Goal: Transaction & Acquisition: Purchase product/service

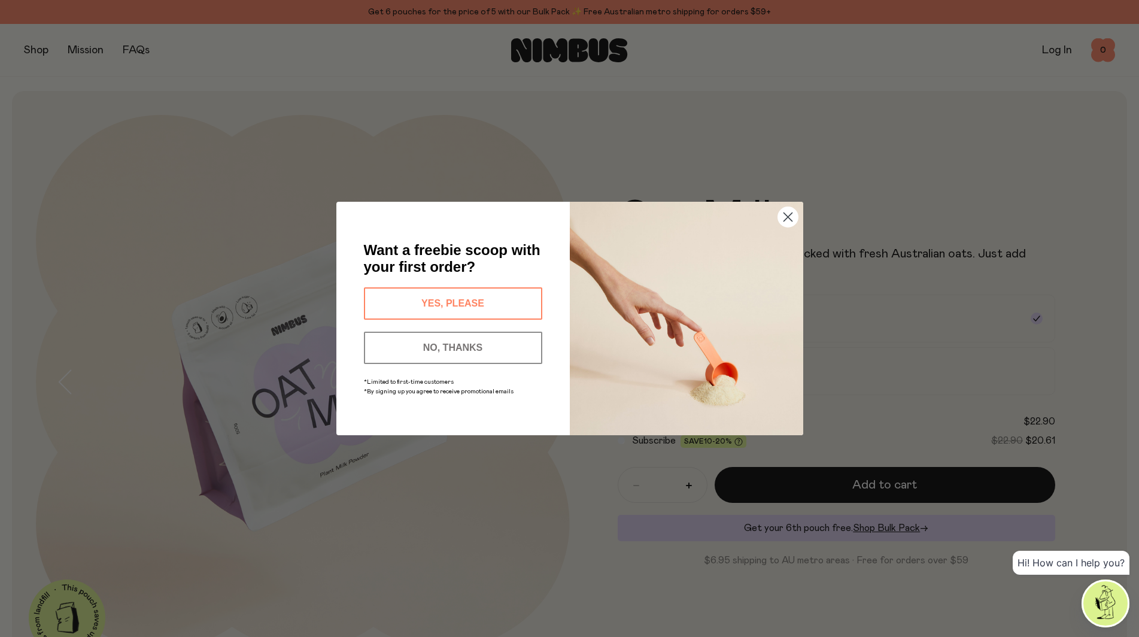
click at [45, 51] on div "Close dialog Want a freebie scoop with your first order? YES, PLEASE NO, THANKS…" at bounding box center [569, 318] width 1139 height 637
click at [785, 214] on icon "Close dialog" at bounding box center [788, 217] width 21 height 21
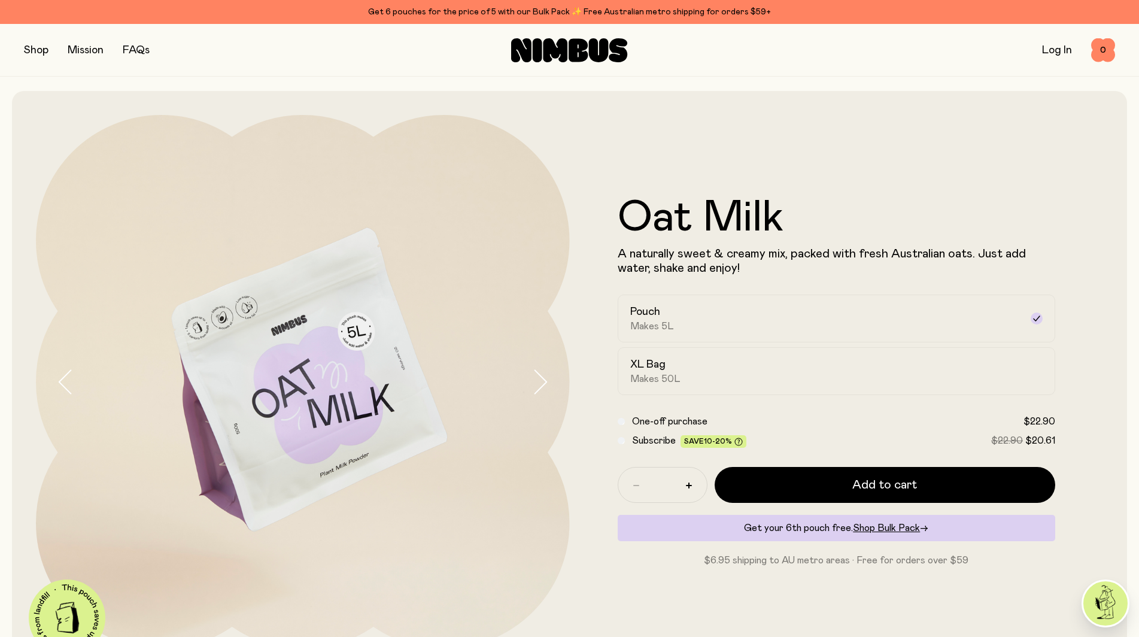
click at [47, 50] on button "button" at bounding box center [36, 50] width 25 height 17
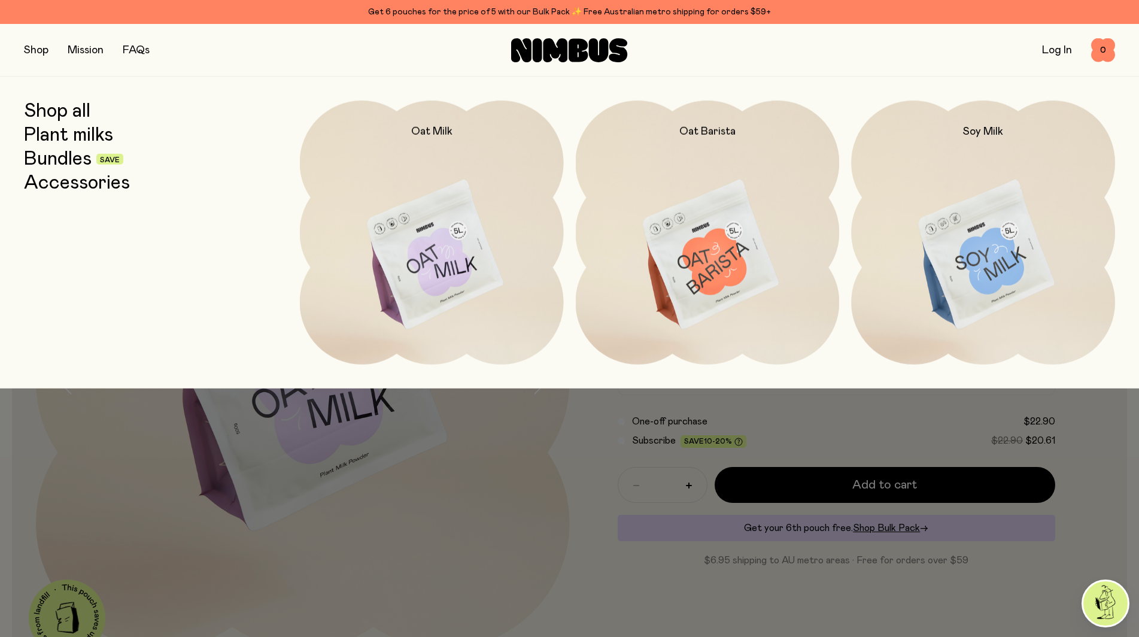
click at [981, 129] on h2 "Soy Milk" at bounding box center [983, 132] width 40 height 14
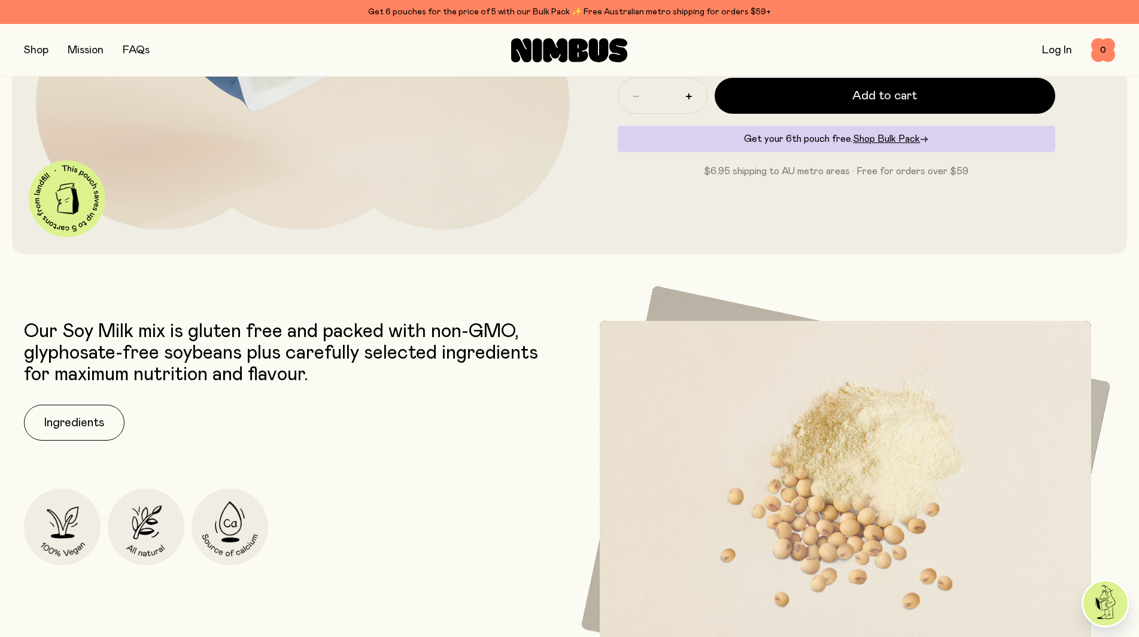
scroll to position [599, 0]
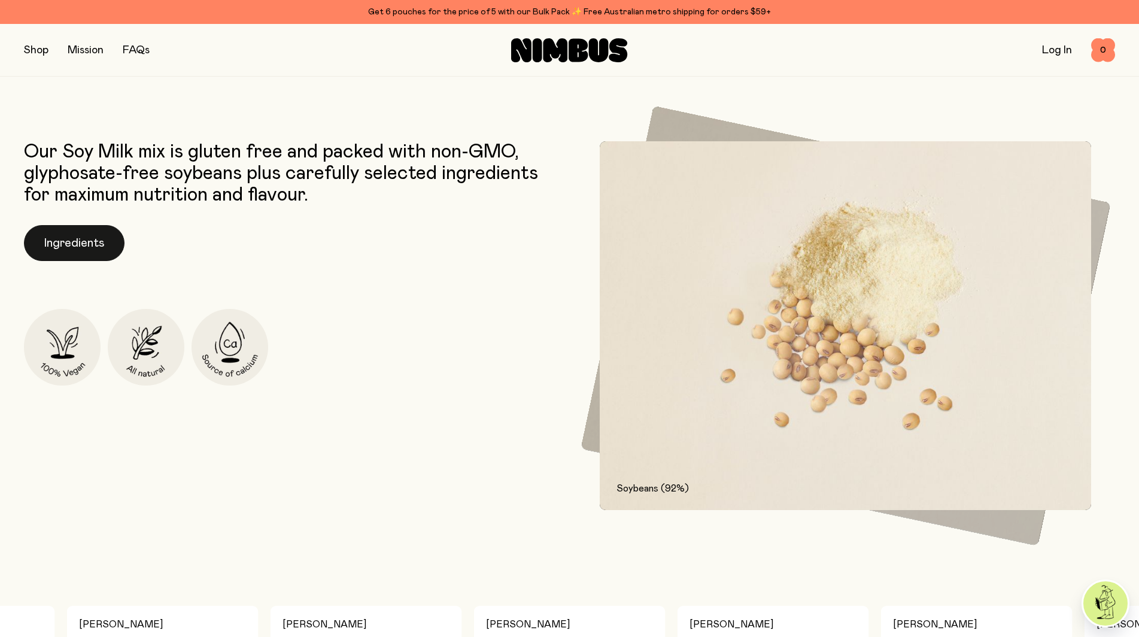
click at [74, 238] on button "Ingredients" at bounding box center [74, 243] width 101 height 36
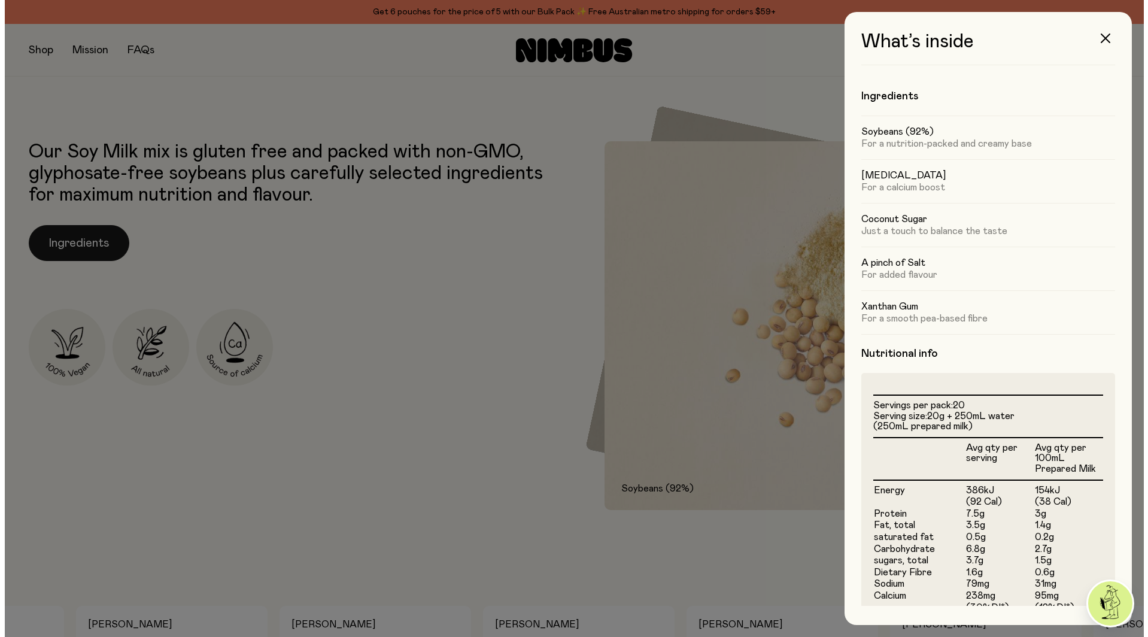
scroll to position [0, 0]
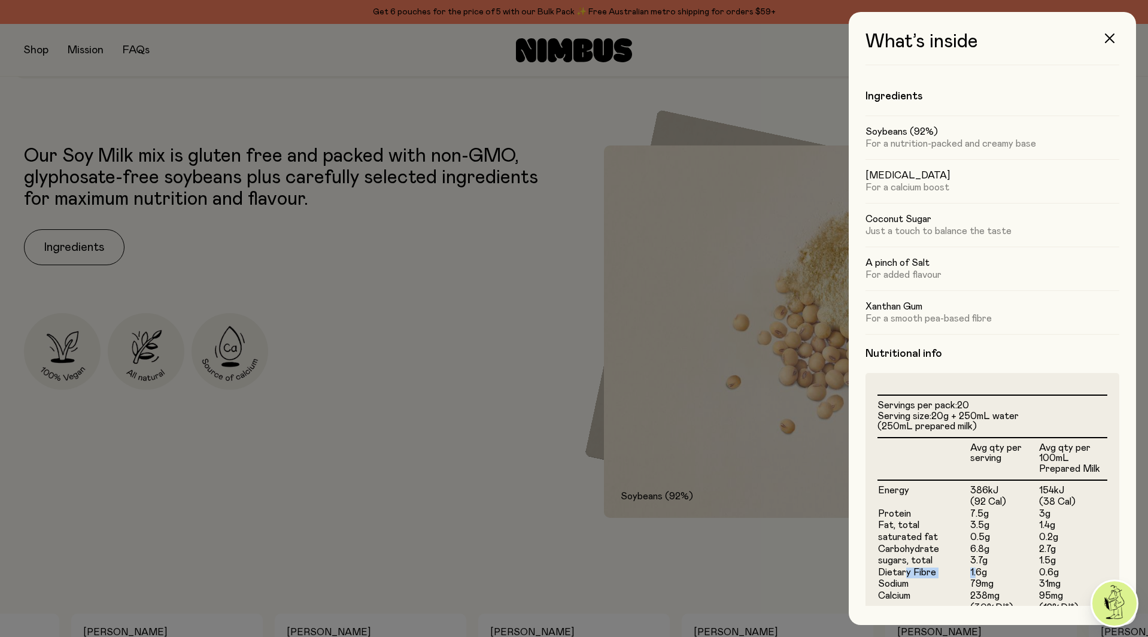
drag, startPoint x: 904, startPoint y: 575, endPoint x: 972, endPoint y: 572, distance: 67.1
click at [972, 578] on tr "Dietary Fibre 1.6g 0.6g" at bounding box center [993, 584] width 230 height 12
drag, startPoint x: 991, startPoint y: 526, endPoint x: 960, endPoint y: 529, distance: 31.9
click at [960, 532] on tr "Fat, total 3.5g 1.4g" at bounding box center [993, 538] width 230 height 12
click at [1104, 38] on button "button" at bounding box center [1109, 38] width 29 height 29
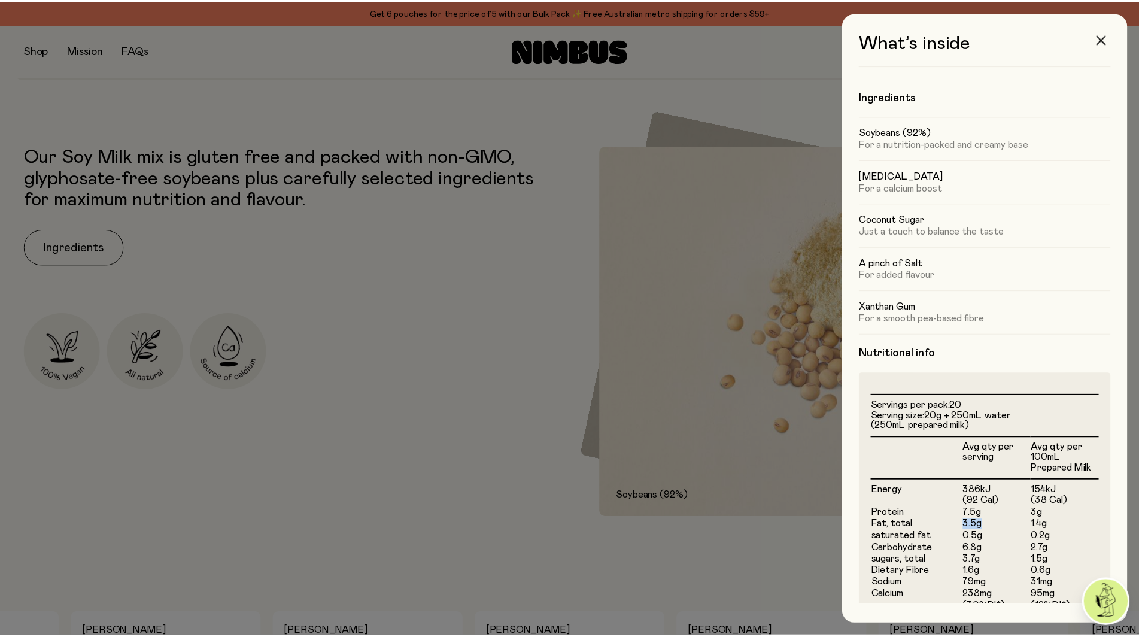
scroll to position [599, 0]
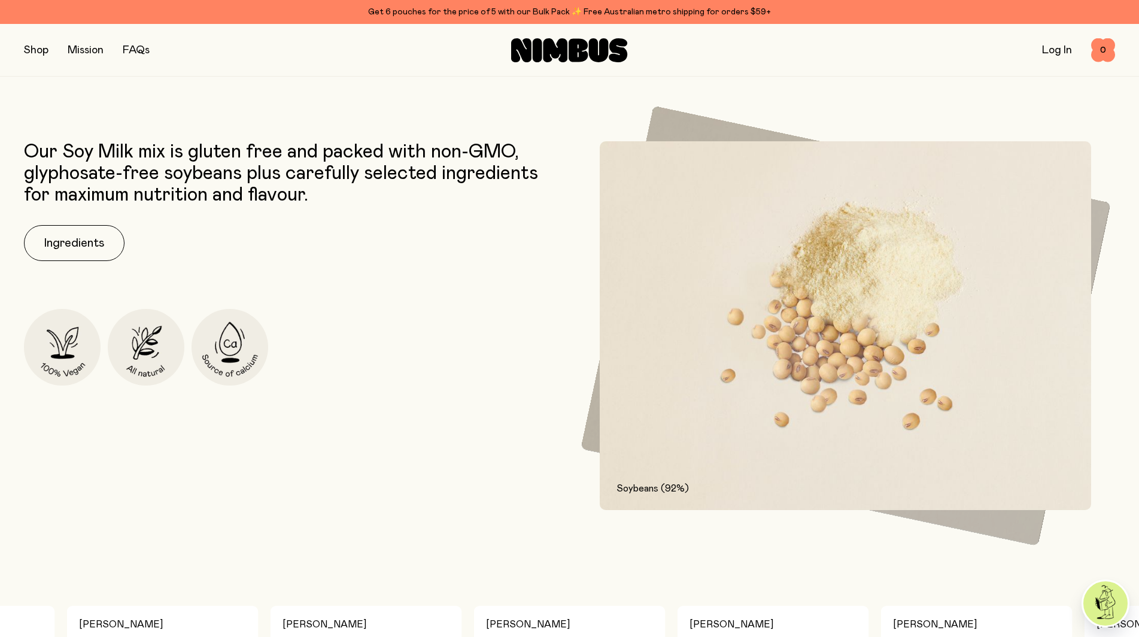
click at [44, 53] on button "button" at bounding box center [36, 50] width 25 height 17
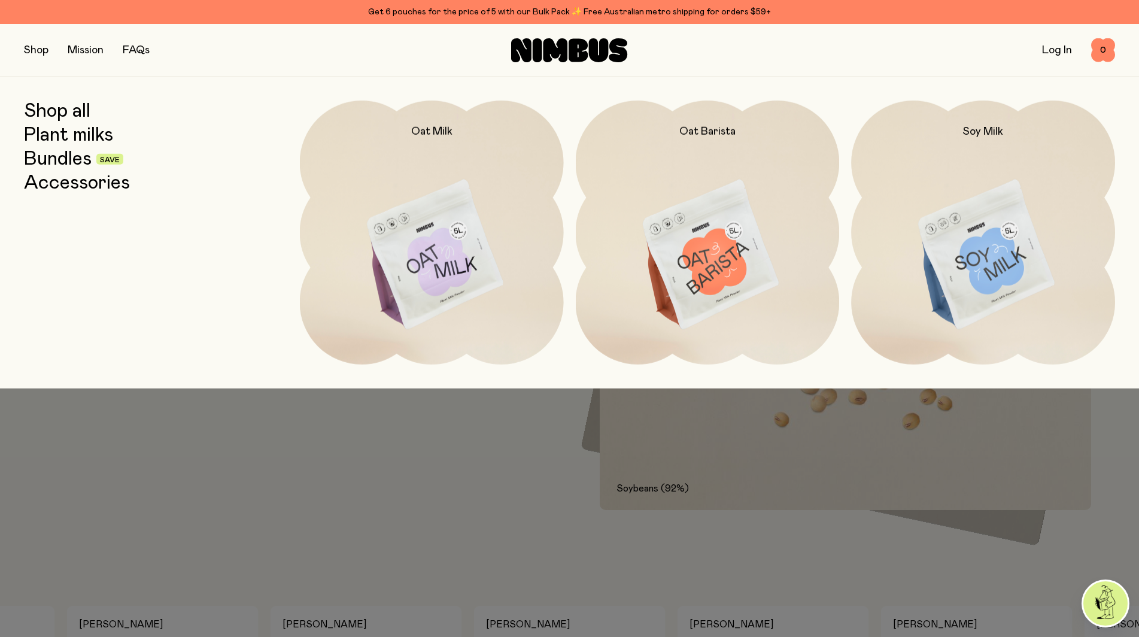
click at [467, 238] on img at bounding box center [432, 256] width 264 height 310
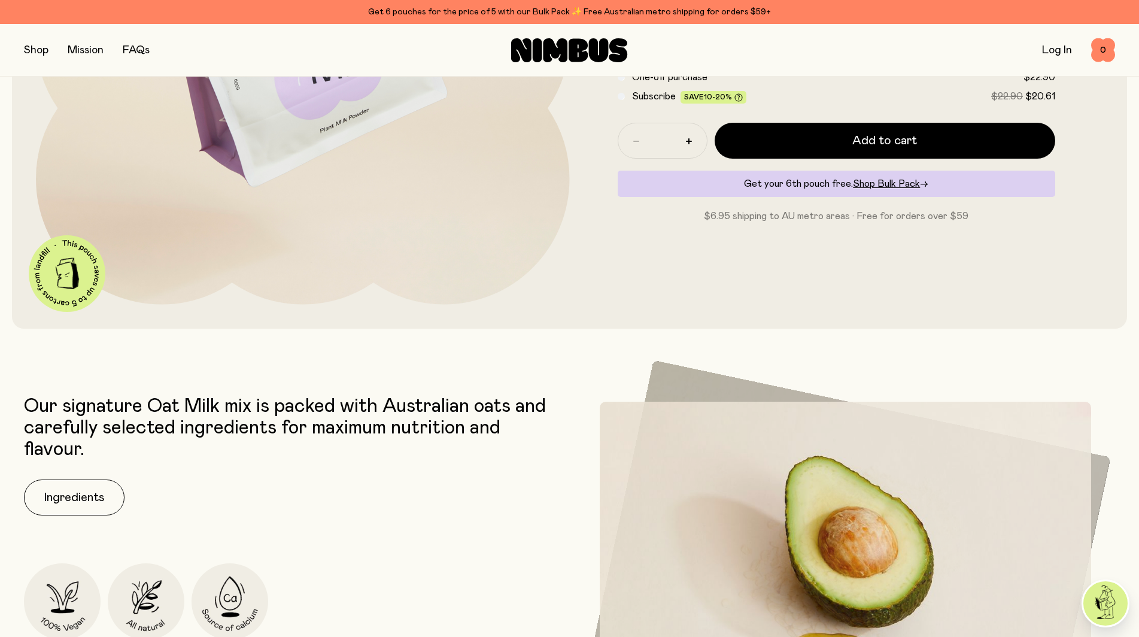
scroll to position [479, 0]
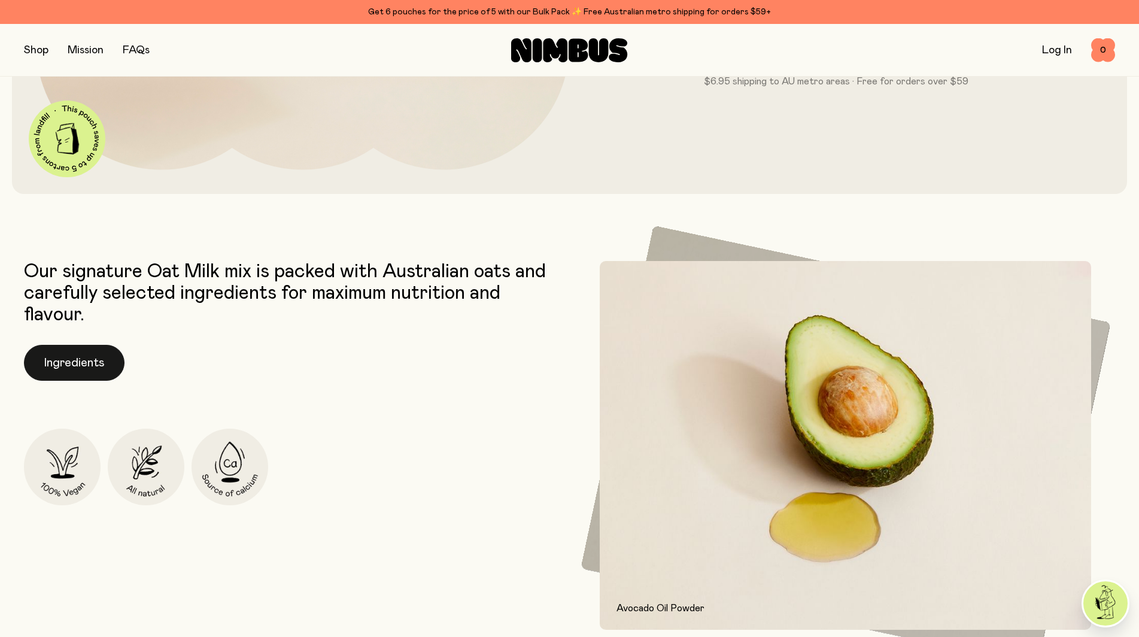
click at [105, 368] on button "Ingredients" at bounding box center [74, 363] width 101 height 36
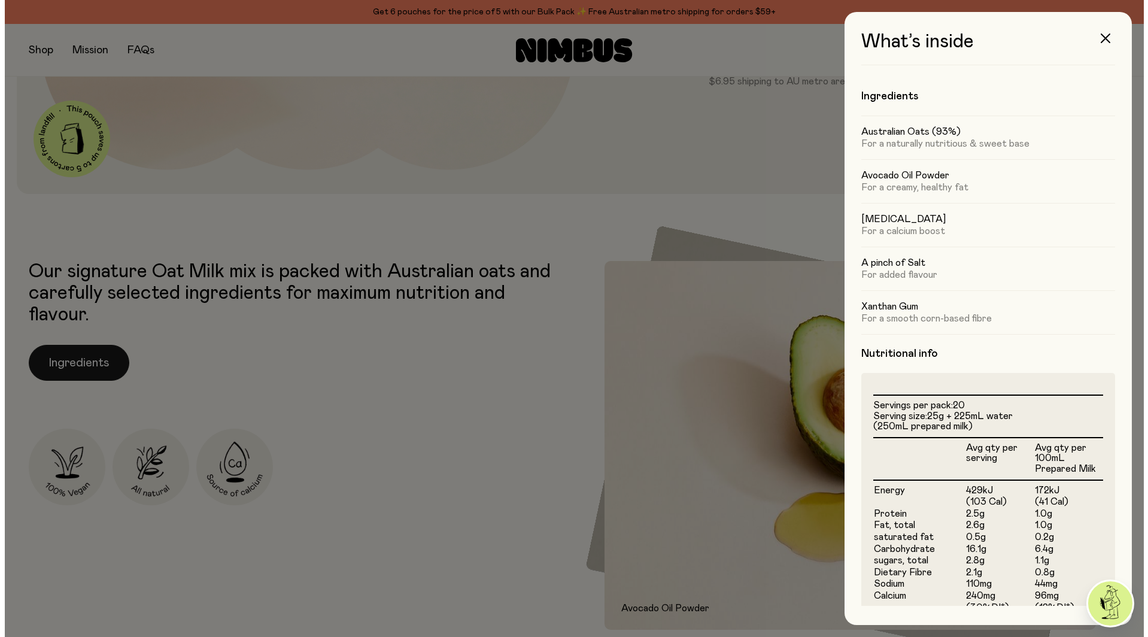
scroll to position [0, 0]
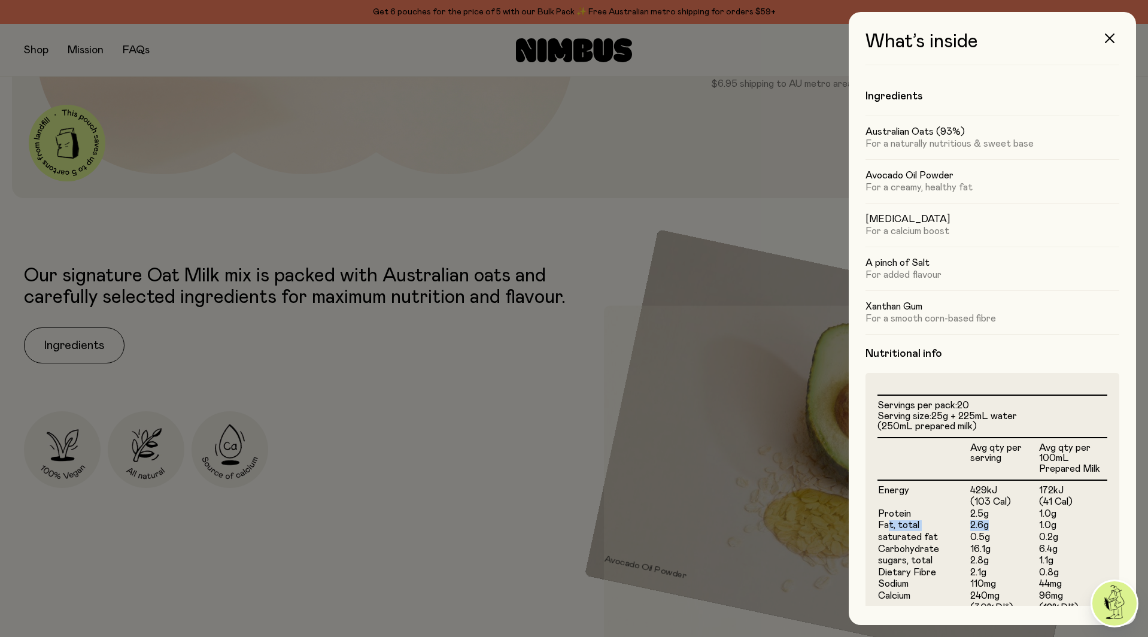
drag, startPoint x: 888, startPoint y: 528, endPoint x: 984, endPoint y: 522, distance: 96.6
click at [984, 532] on tr "Fat, total 2.6g 1.0g" at bounding box center [993, 538] width 230 height 12
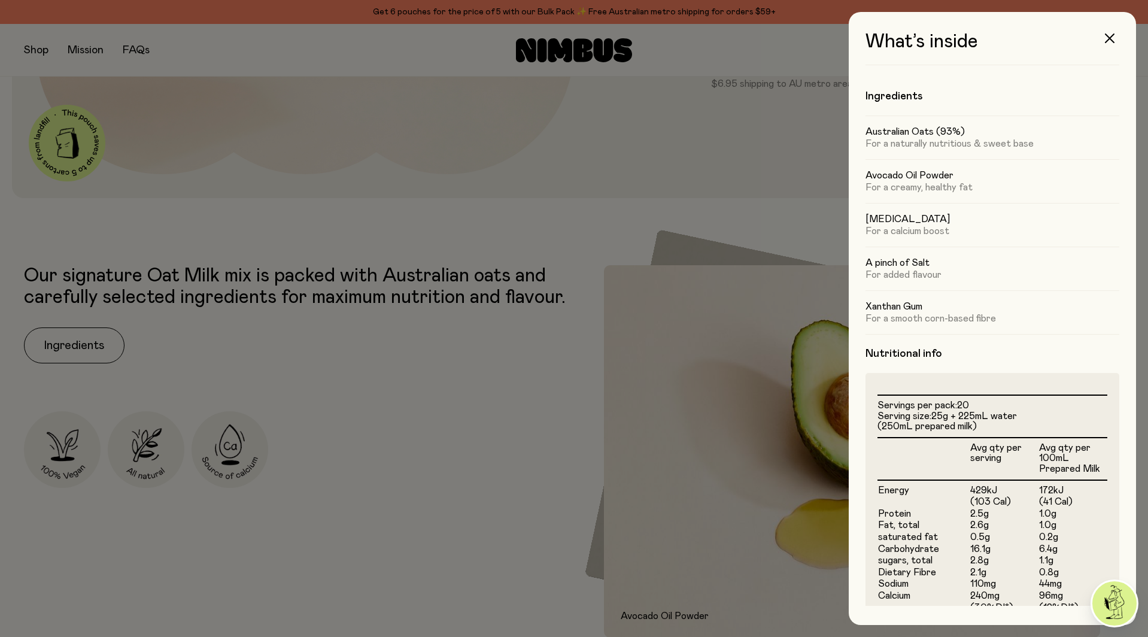
click at [451, 402] on div at bounding box center [574, 318] width 1148 height 637
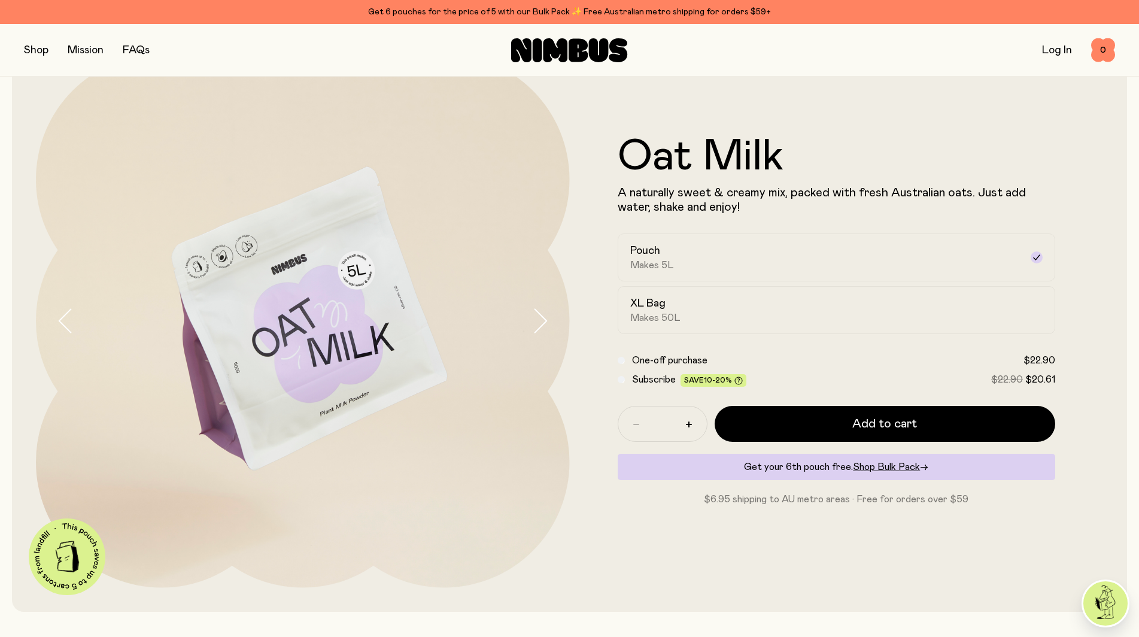
scroll to position [60, 0]
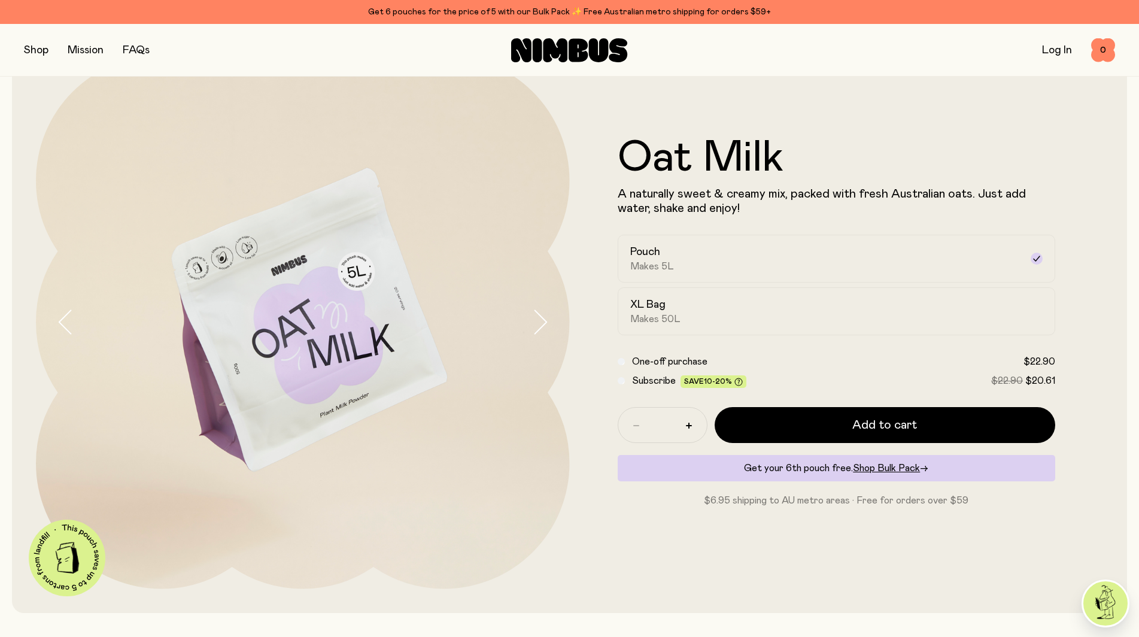
click at [38, 51] on button "button" at bounding box center [36, 50] width 25 height 17
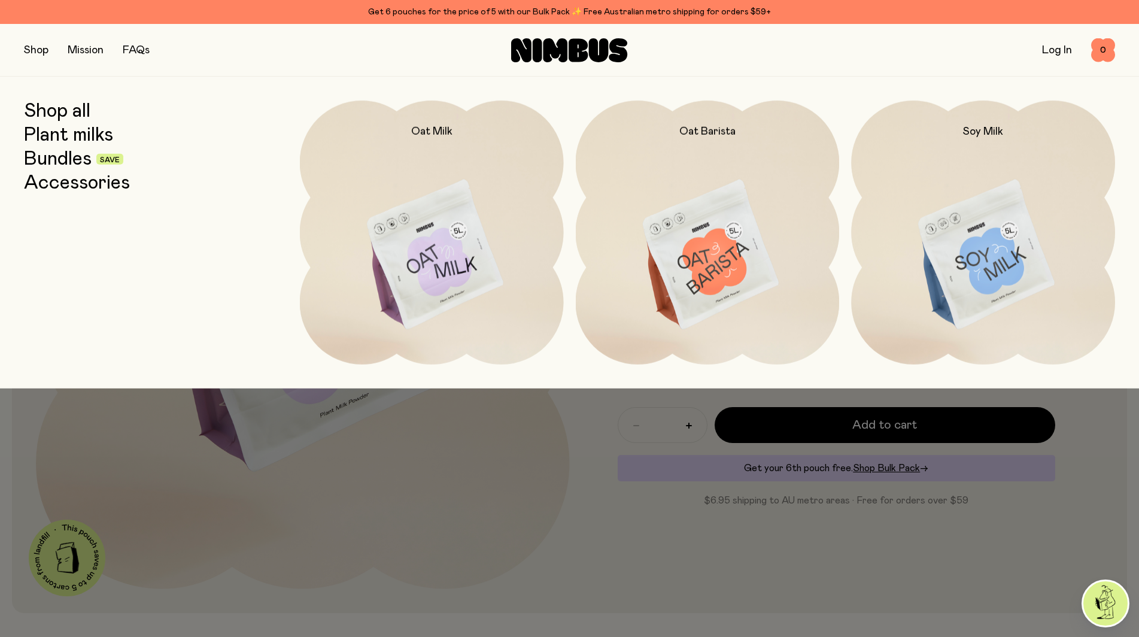
click at [1016, 232] on img at bounding box center [983, 256] width 264 height 310
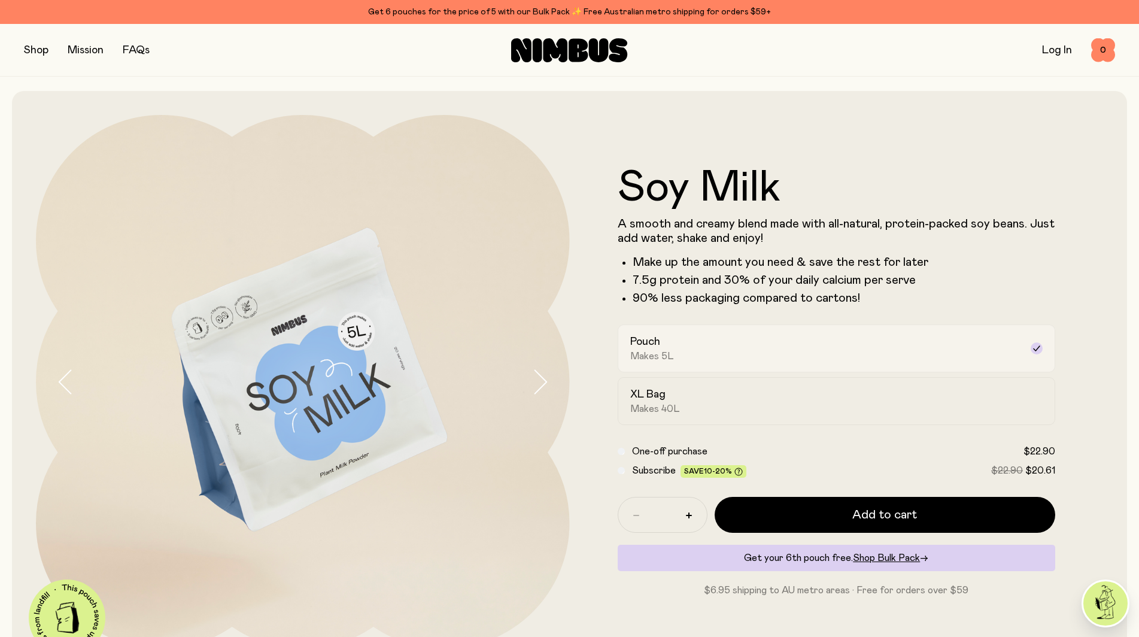
click at [749, 353] on div "Pouch Makes 5L" at bounding box center [825, 349] width 391 height 28
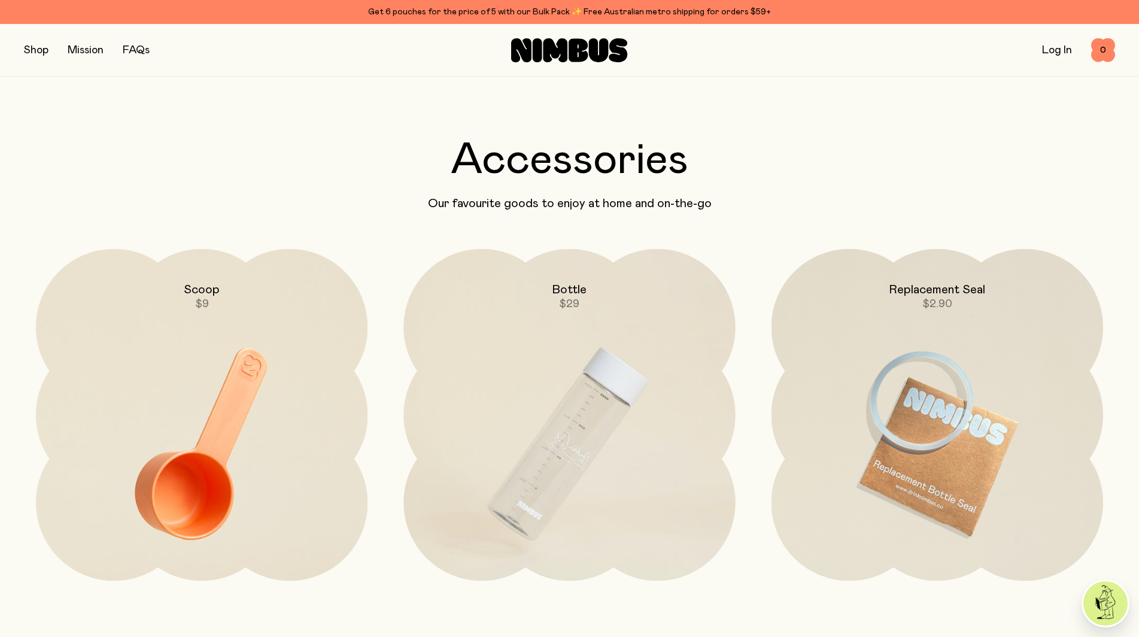
scroll to position [3053, 0]
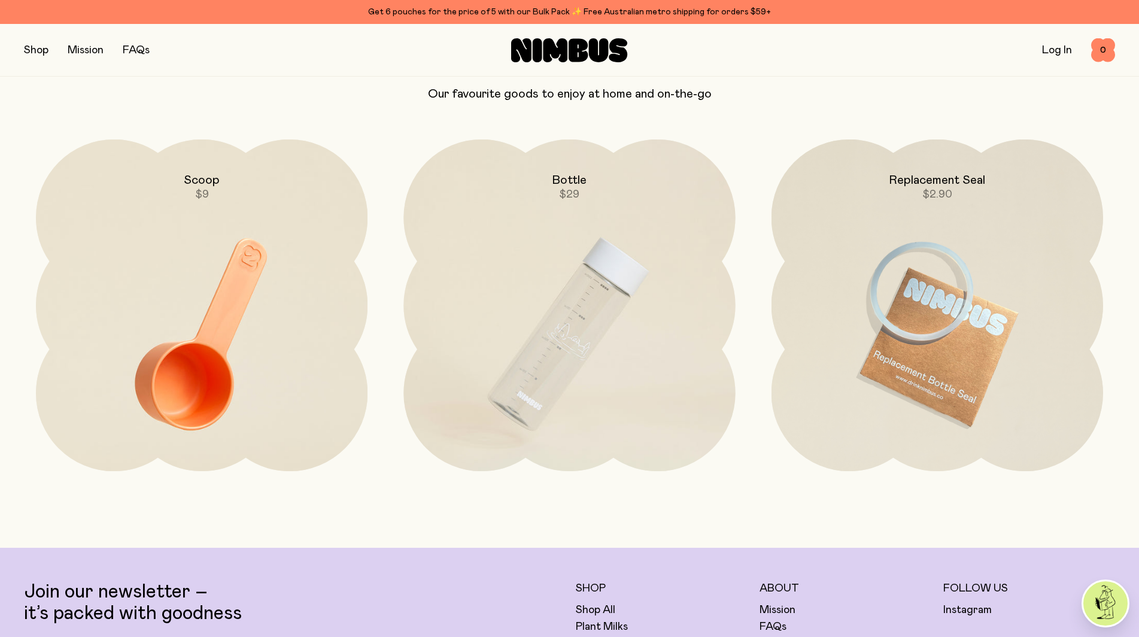
click at [29, 51] on button "button" at bounding box center [36, 50] width 25 height 17
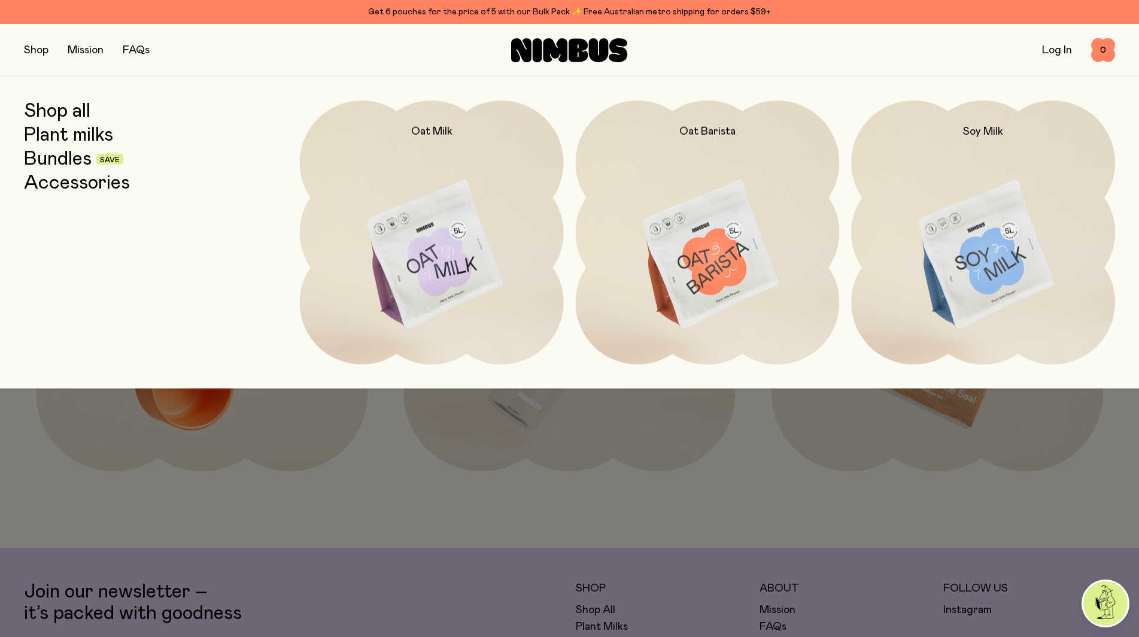
click at [44, 157] on link "Bundles" at bounding box center [58, 159] width 68 height 22
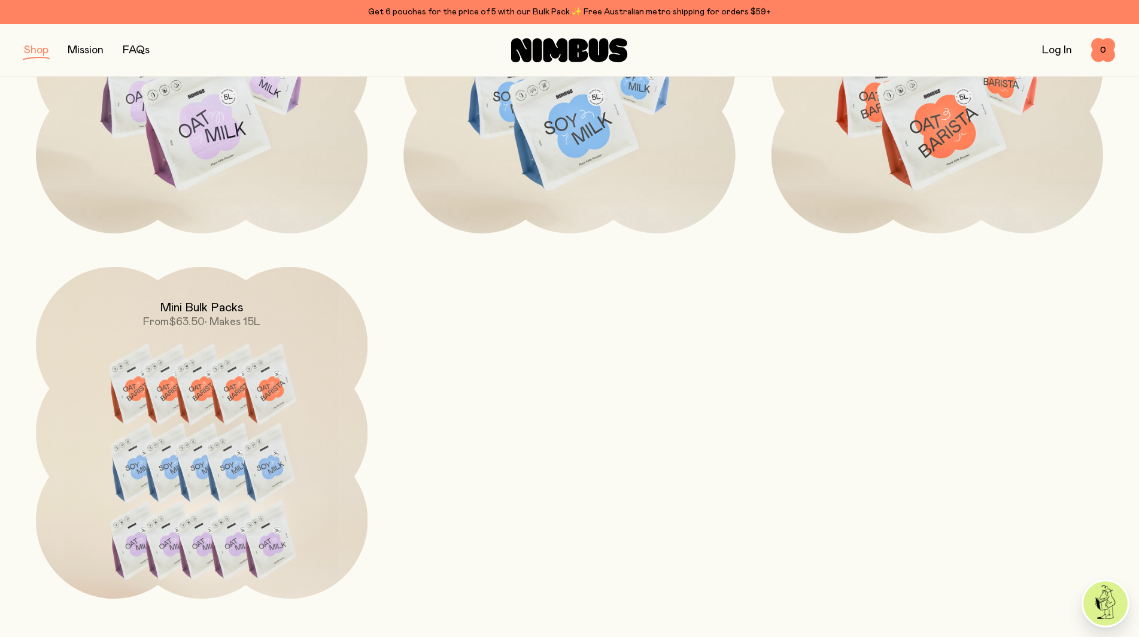
scroll to position [718, 0]
click at [25, 53] on button "button" at bounding box center [36, 50] width 25 height 17
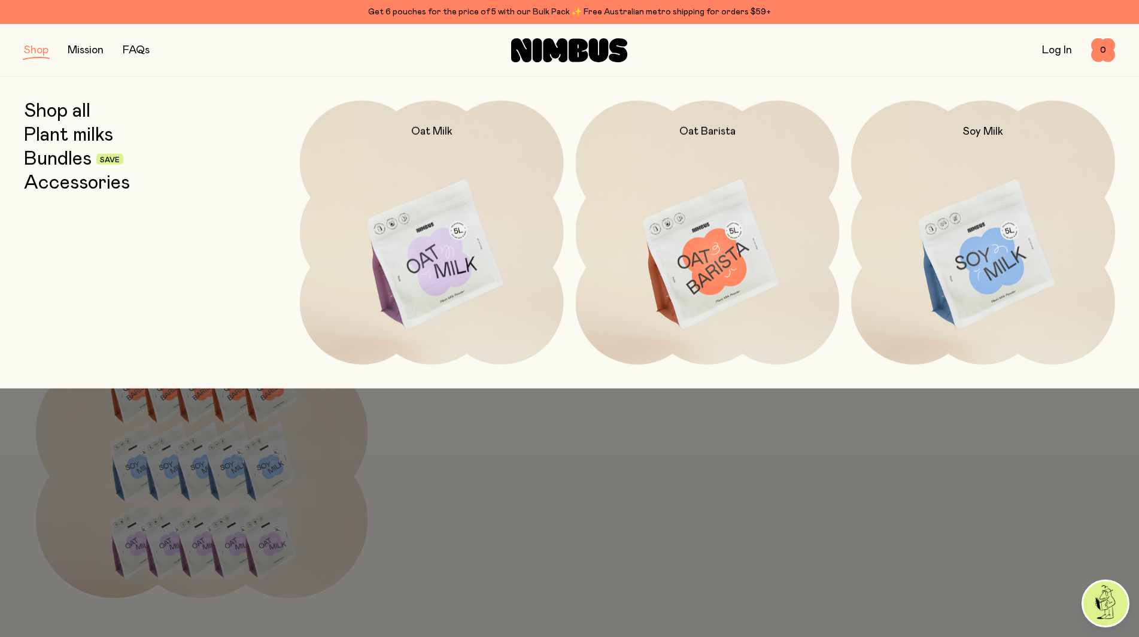
click at [48, 137] on link "Plant milks" at bounding box center [68, 136] width 89 height 22
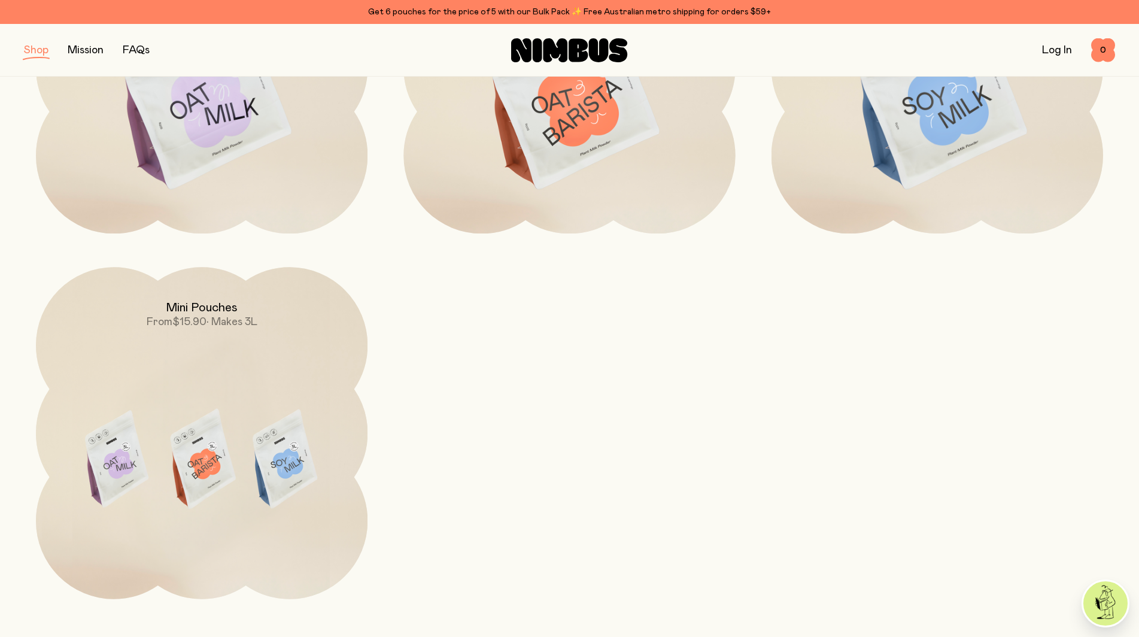
scroll to position [359, 0]
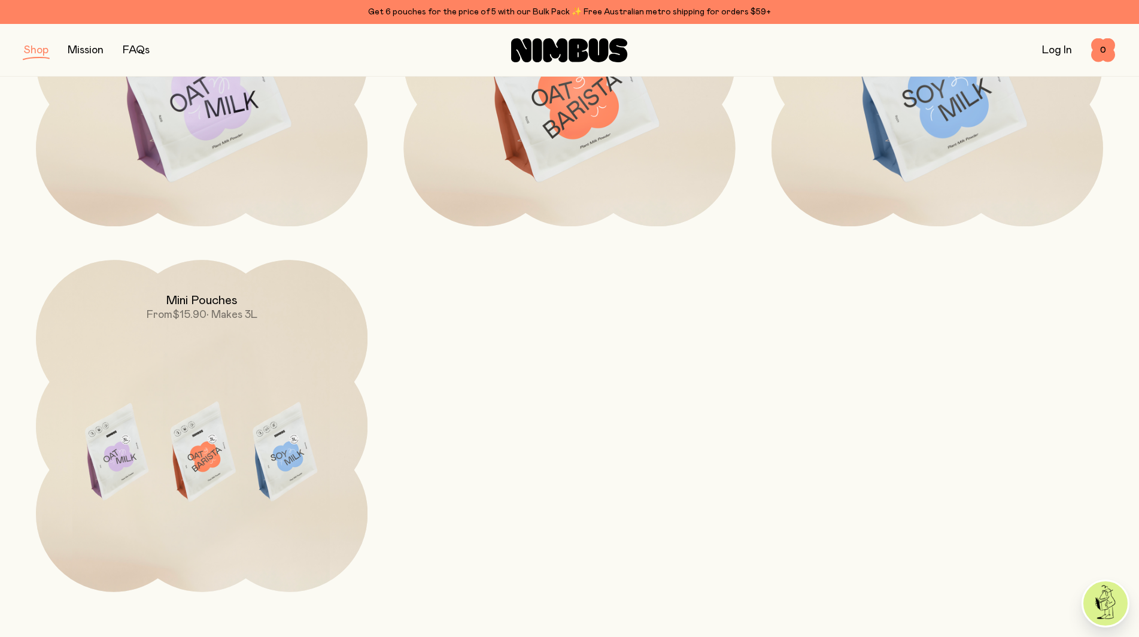
click at [208, 451] on img at bounding box center [202, 455] width 332 height 390
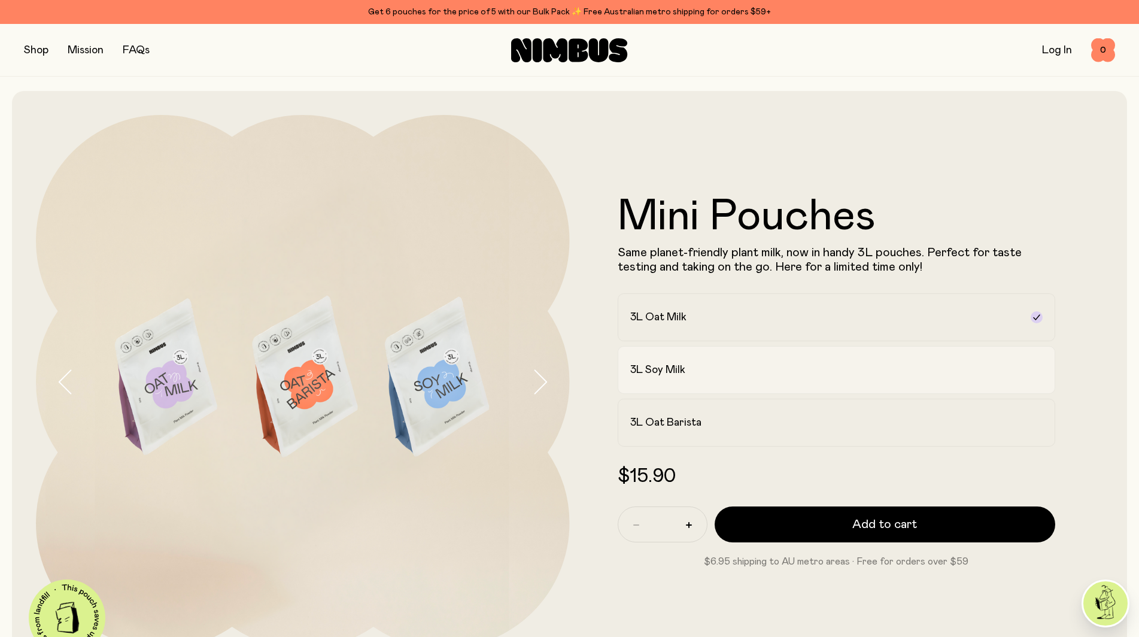
click at [720, 375] on div "3L Soy Milk" at bounding box center [825, 370] width 391 height 14
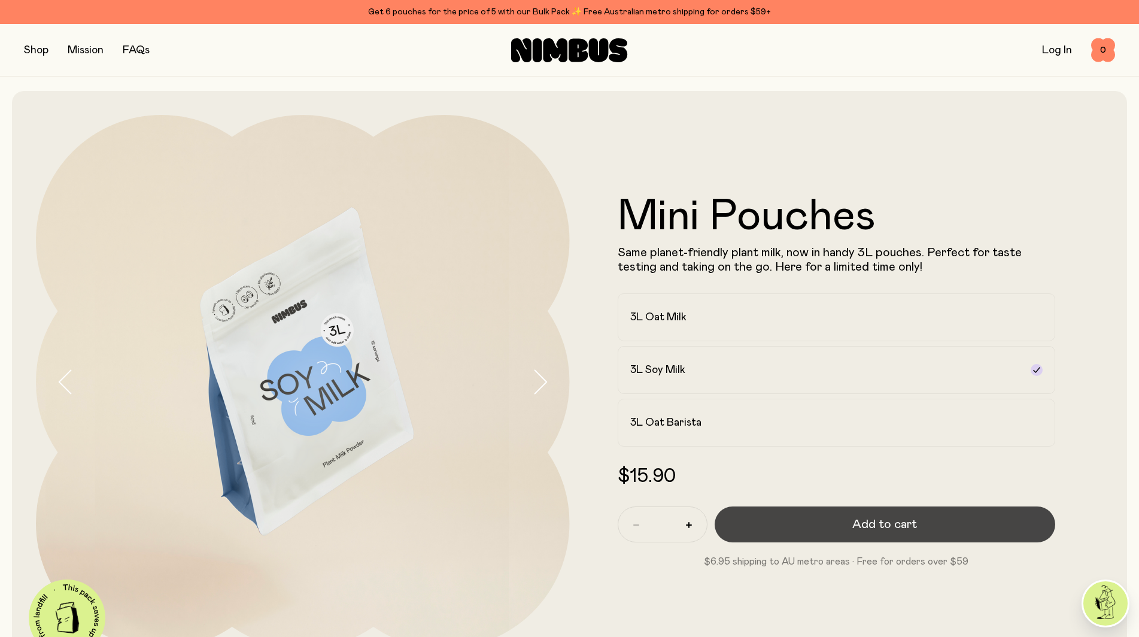
click at [820, 523] on button "Add to cart" at bounding box center [885, 524] width 341 height 36
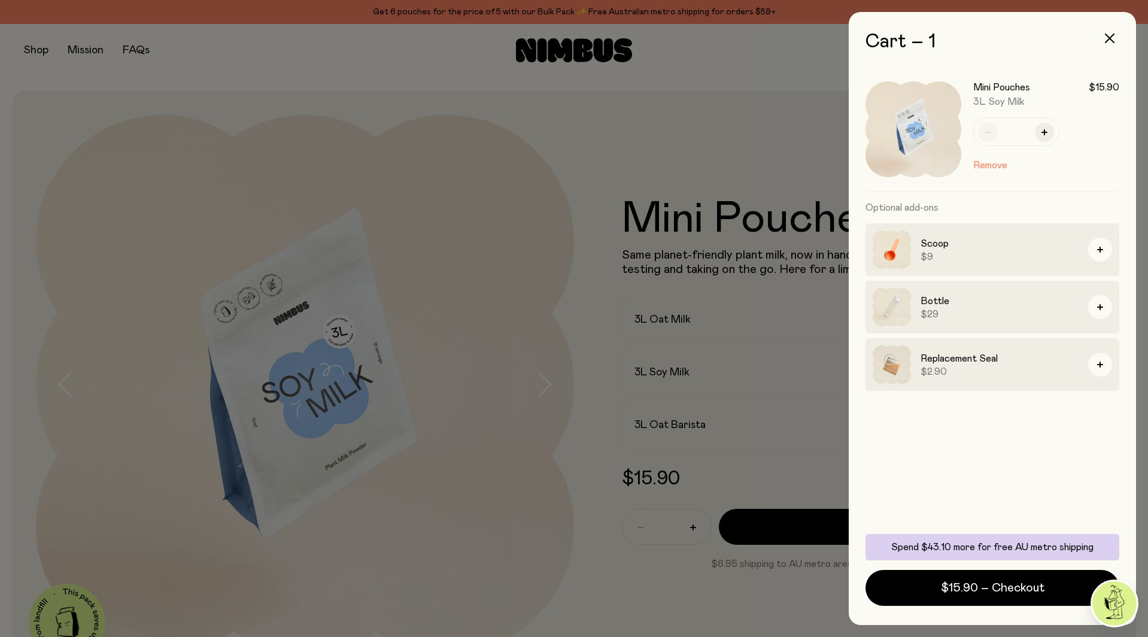
click at [676, 316] on div at bounding box center [574, 318] width 1148 height 637
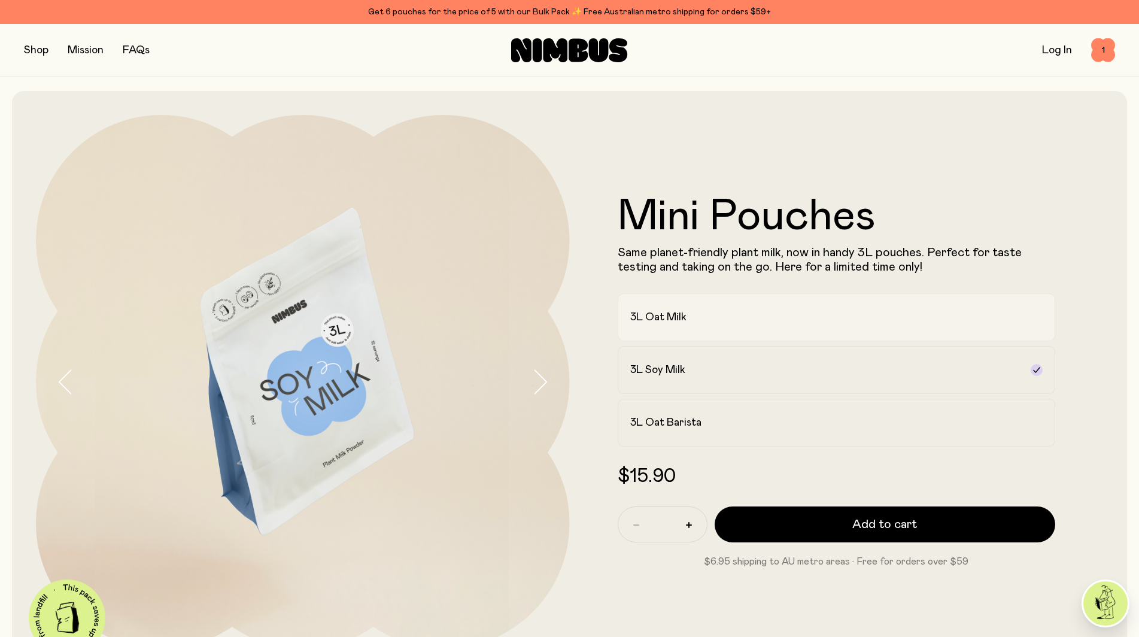
click at [721, 317] on div "3L Oat Milk" at bounding box center [825, 317] width 391 height 14
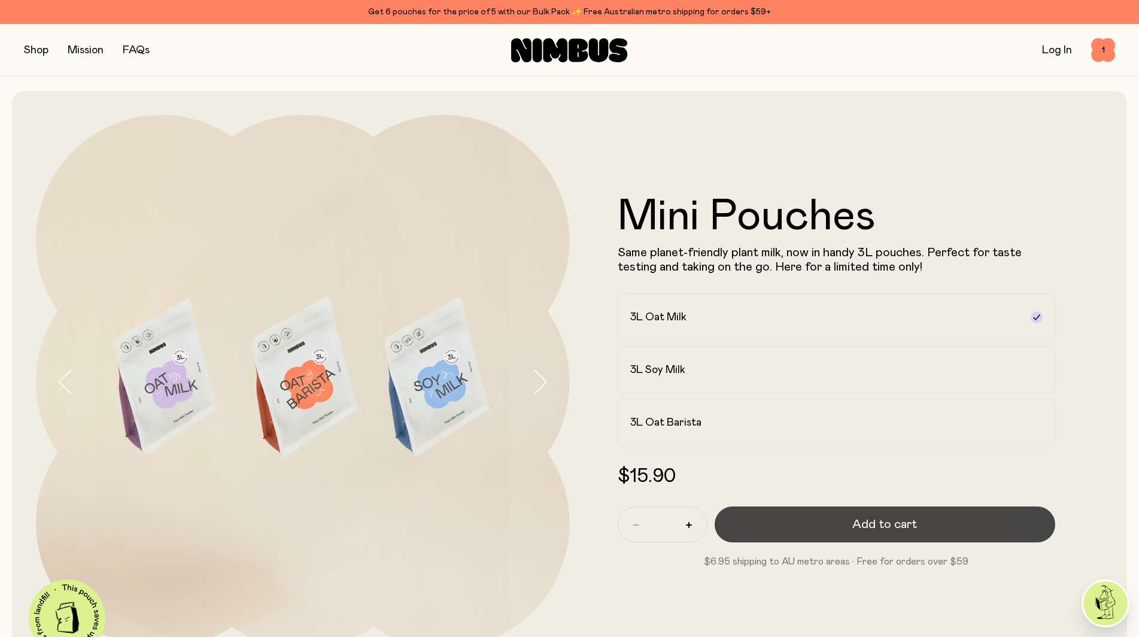
click at [881, 531] on span "Add to cart" at bounding box center [884, 524] width 65 height 17
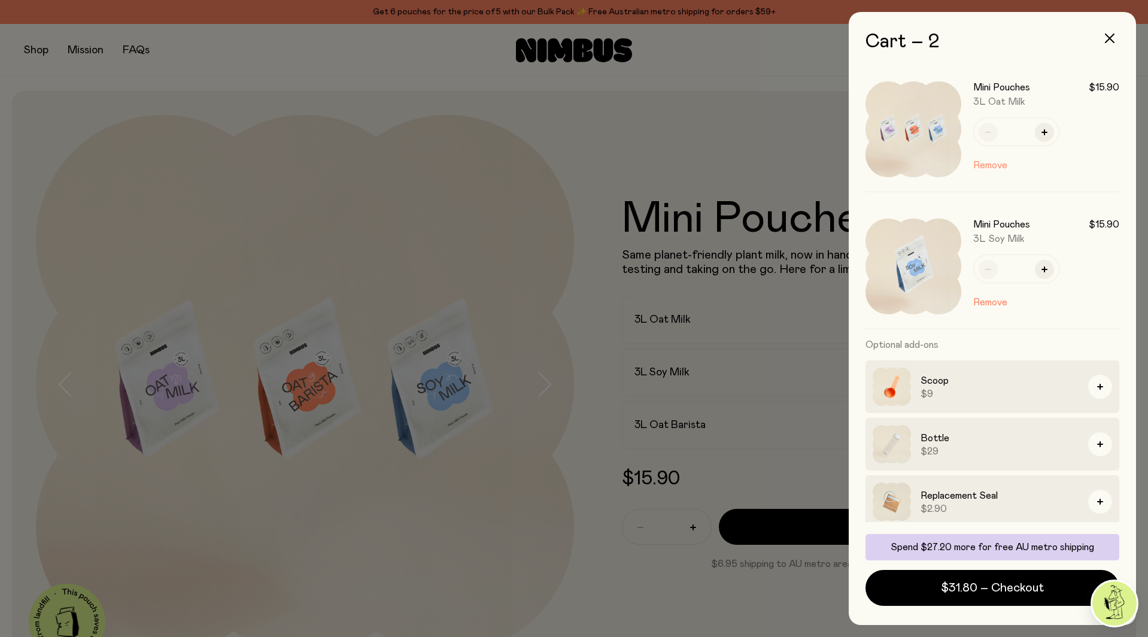
click at [1003, 168] on button "Remove" at bounding box center [990, 165] width 34 height 14
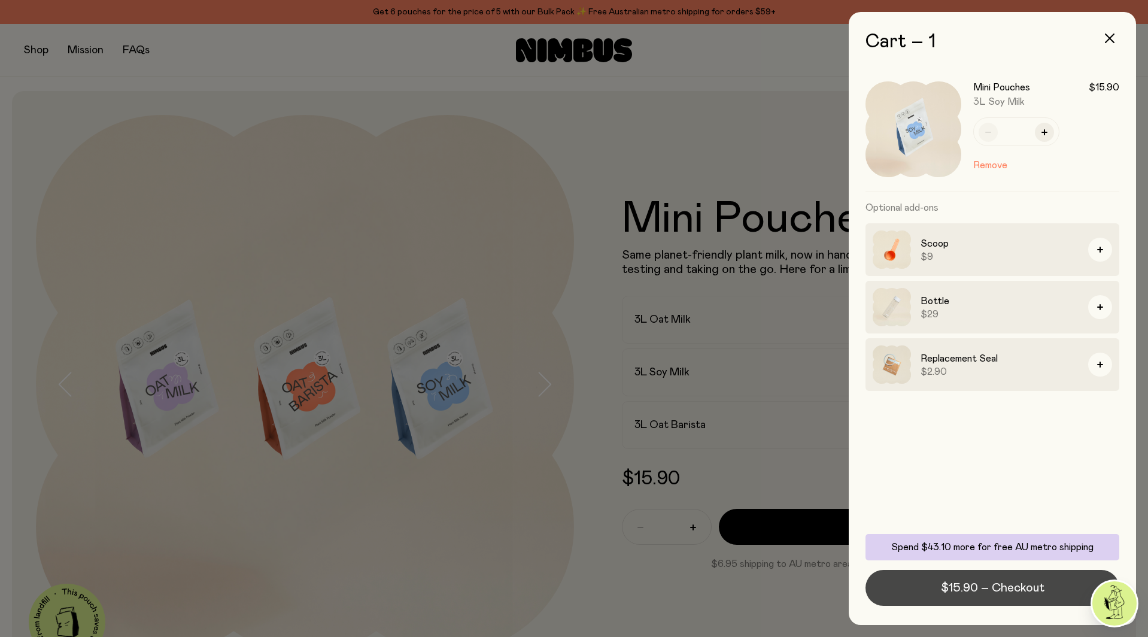
click at [974, 596] on button "$15.90 – Checkout" at bounding box center [993, 588] width 254 height 36
